Goal: Information Seeking & Learning: Learn about a topic

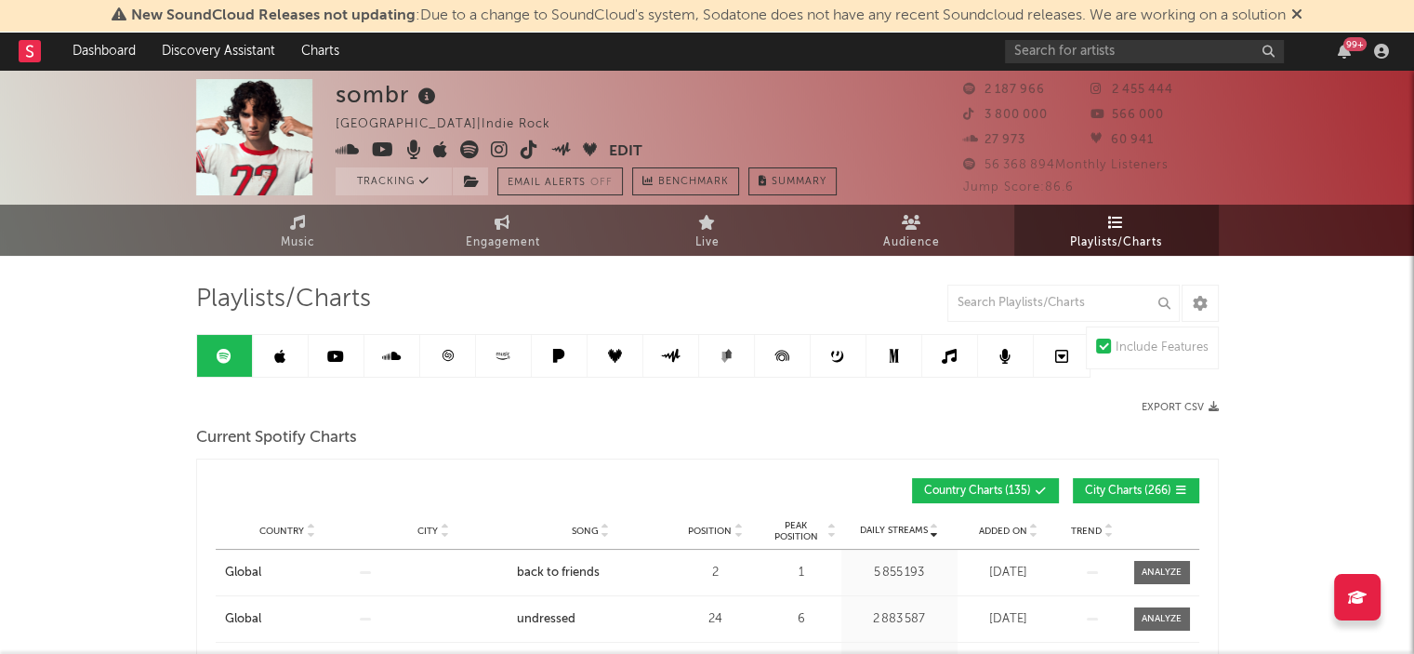
click at [285, 350] on link at bounding box center [281, 356] width 56 height 42
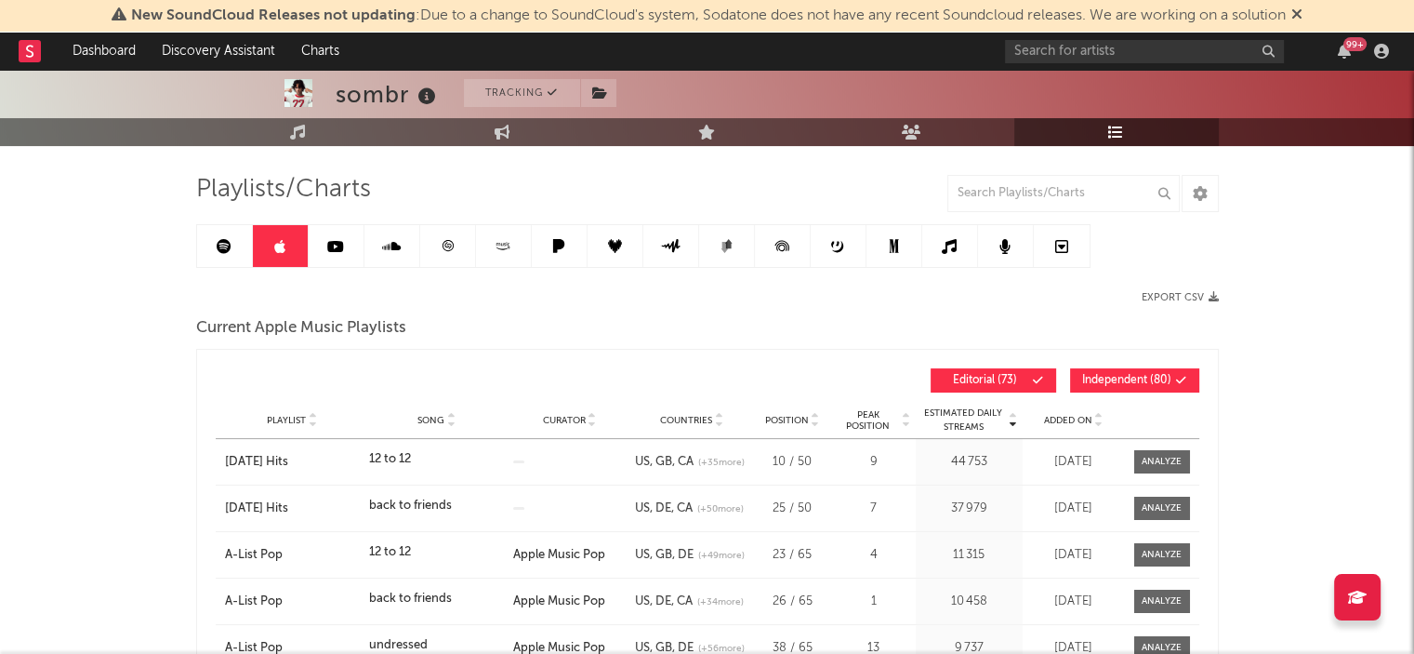
scroll to position [111, 0]
click at [1114, 378] on span "Independent ( 80 )" at bounding box center [1126, 379] width 89 height 11
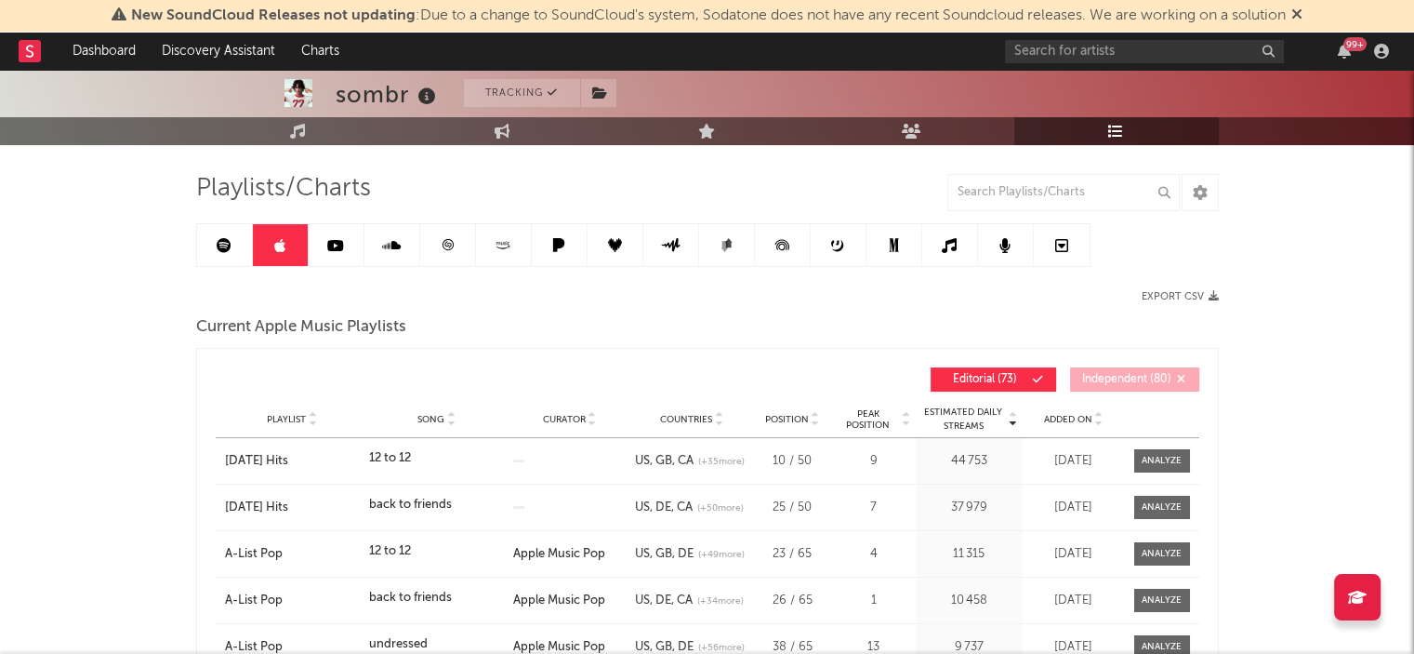
click at [301, 416] on span "Playlist" at bounding box center [286, 419] width 39 height 11
click at [426, 412] on div "Song" at bounding box center [436, 419] width 135 height 14
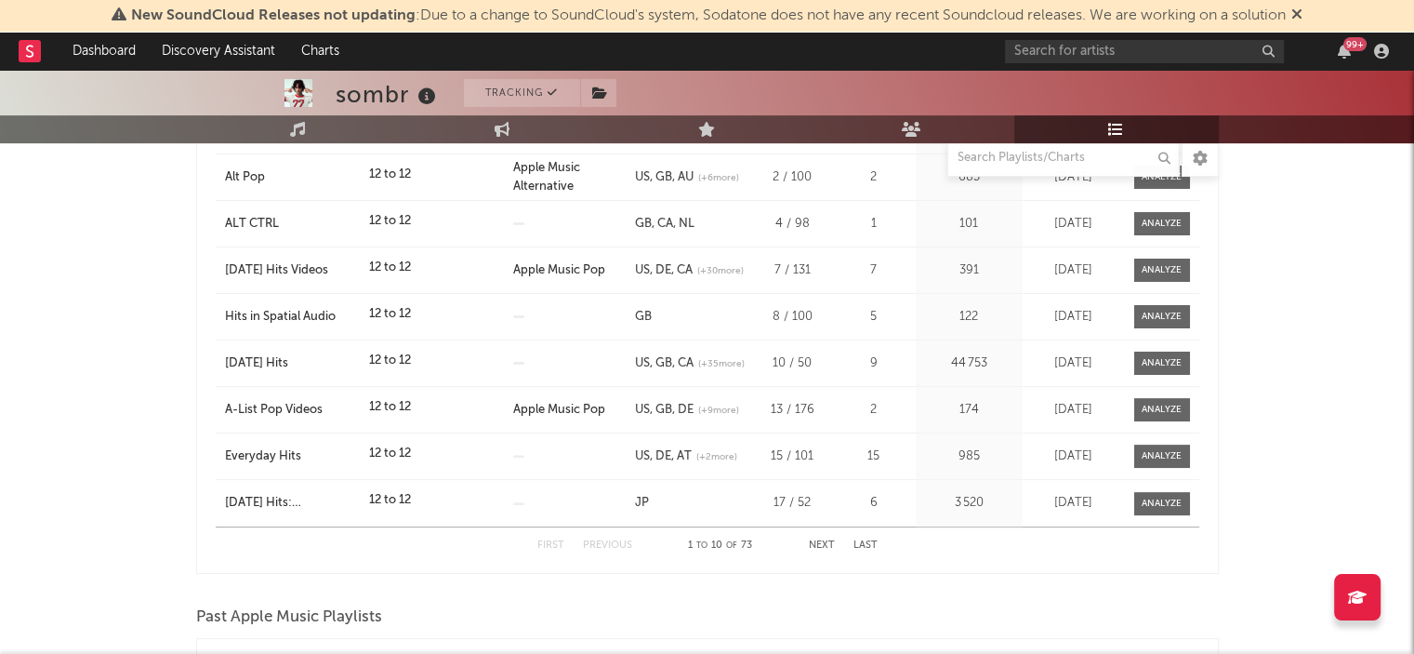
scroll to position [486, 0]
click at [826, 545] on button "Next" at bounding box center [822, 546] width 26 height 10
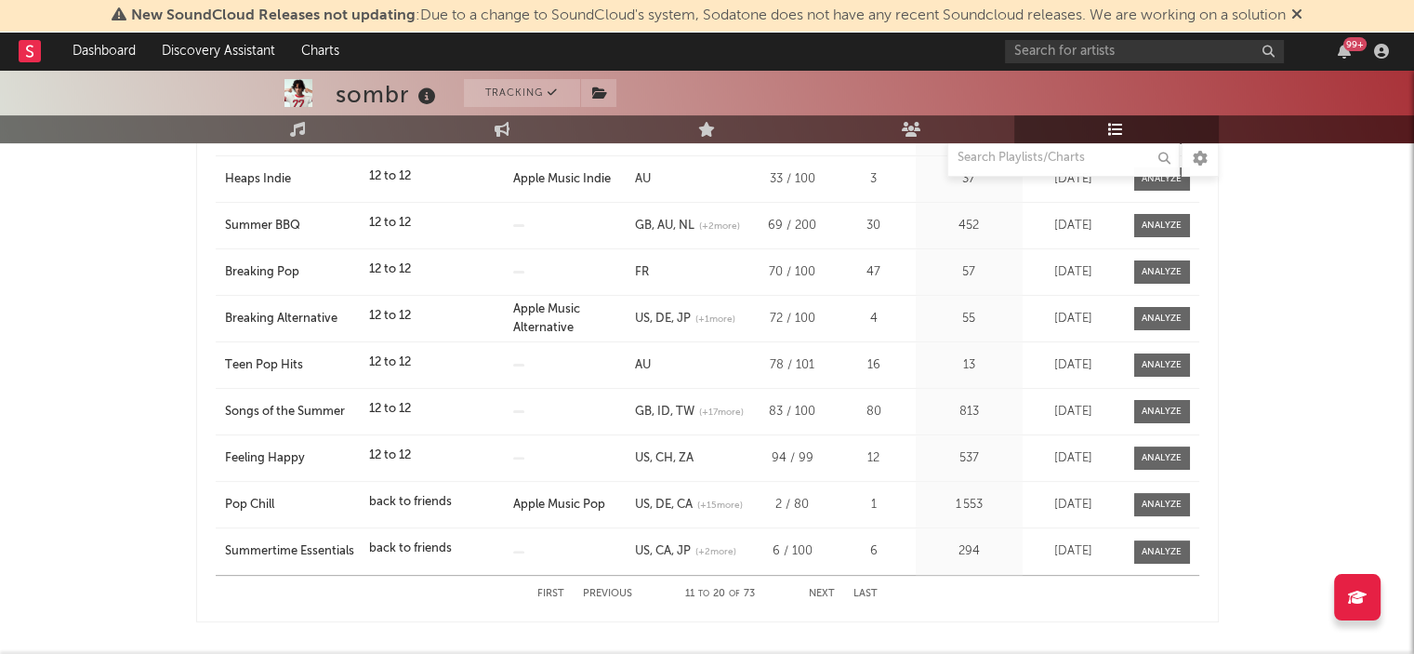
scroll to position [439, 0]
click at [812, 594] on button "Next" at bounding box center [822, 593] width 26 height 10
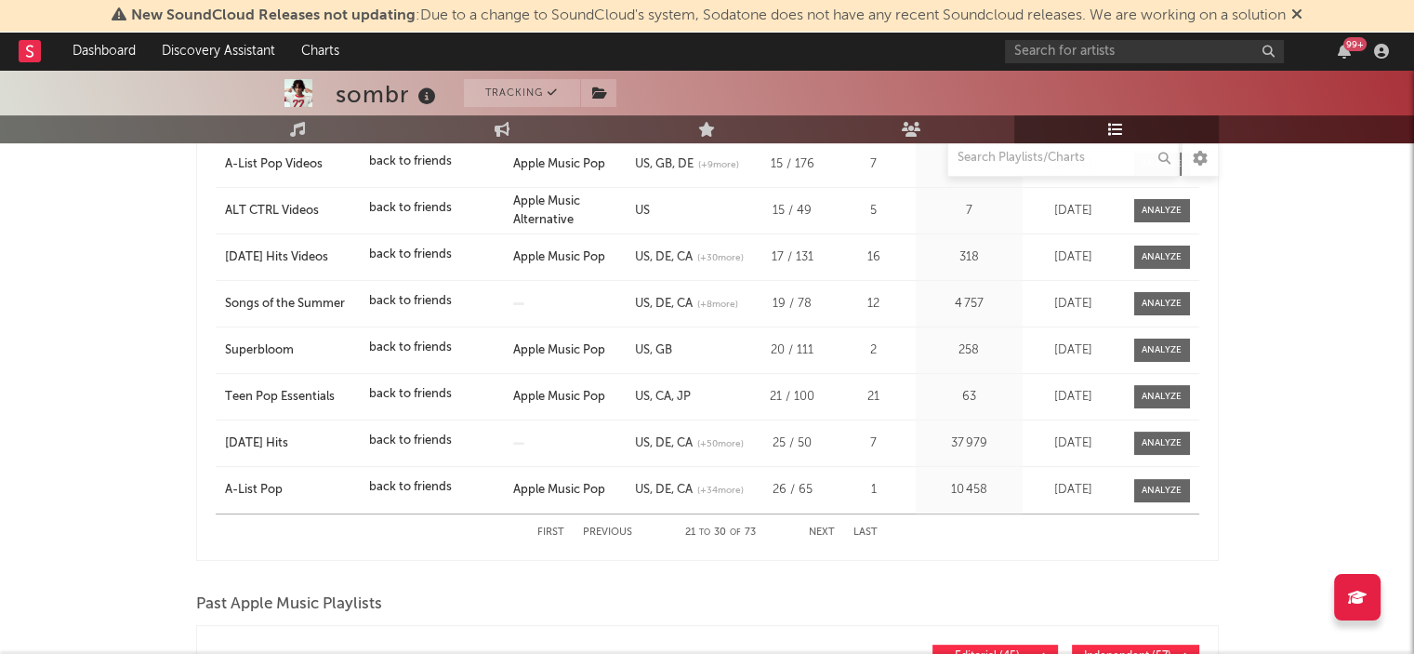
scroll to position [495, 0]
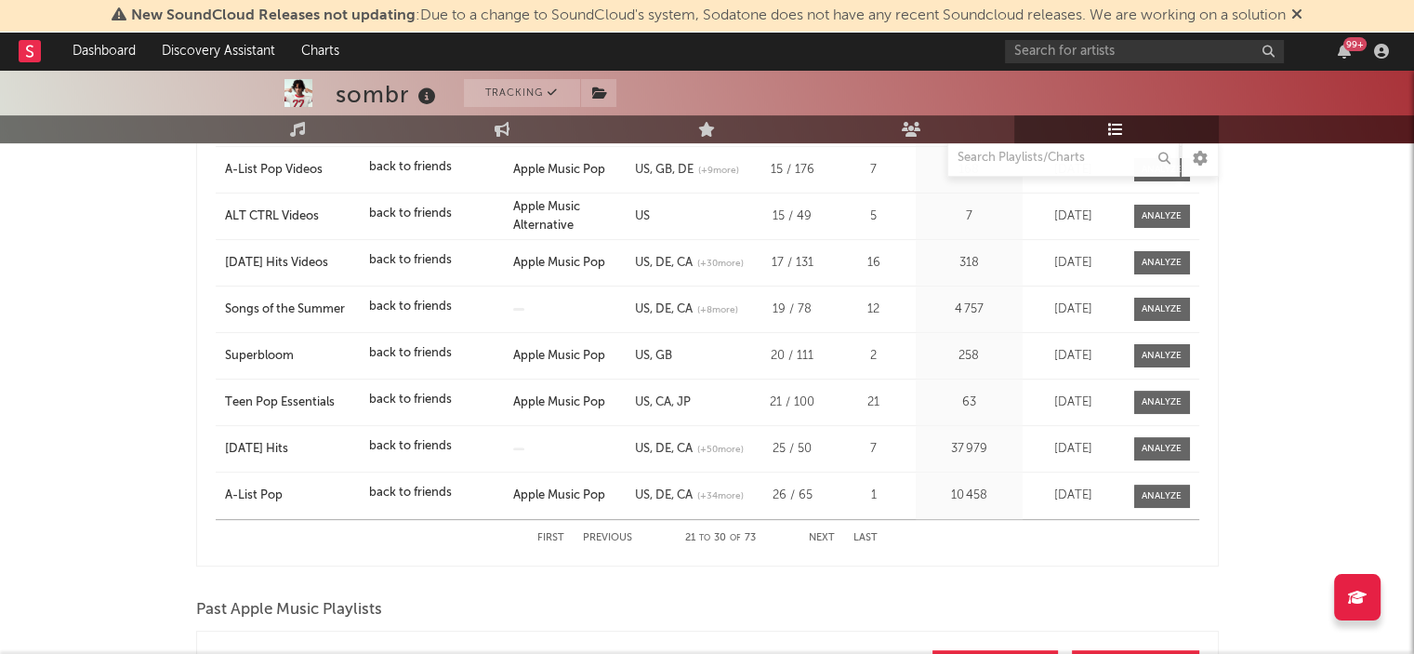
click at [625, 533] on button "Previous" at bounding box center [607, 538] width 49 height 10
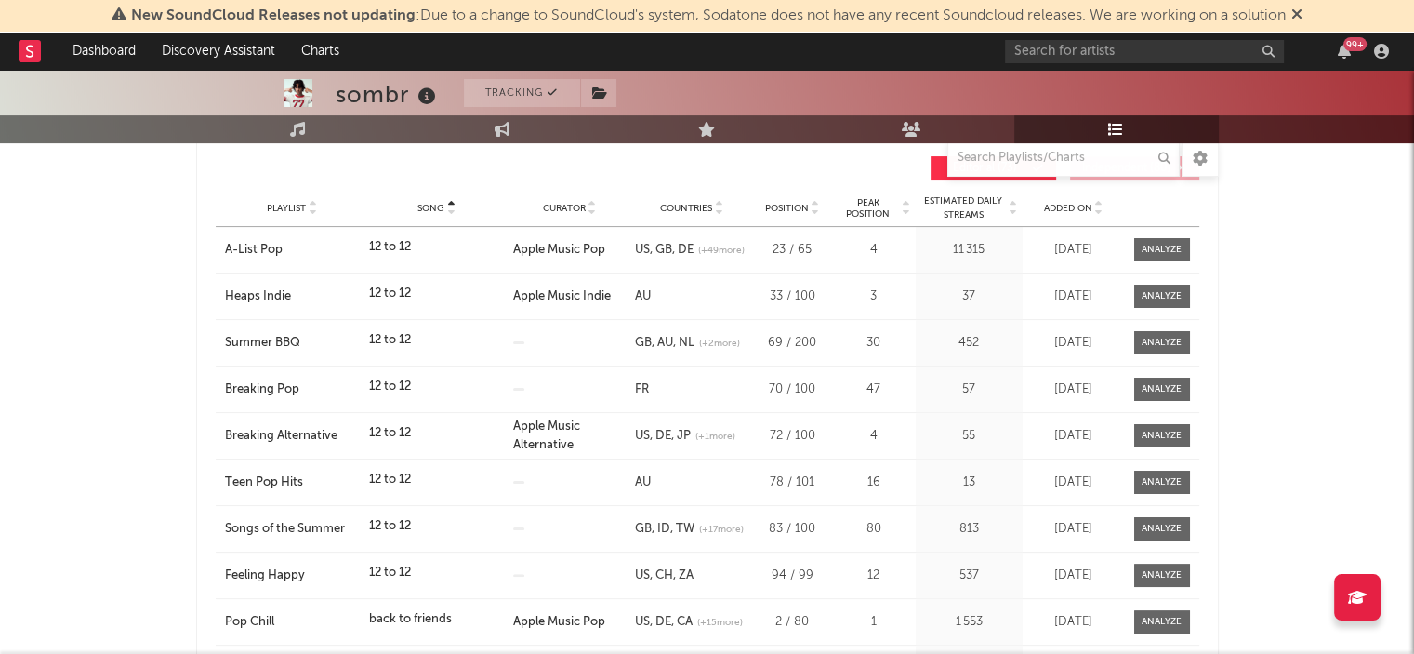
scroll to position [300, 0]
